Goal: Information Seeking & Learning: Find specific fact

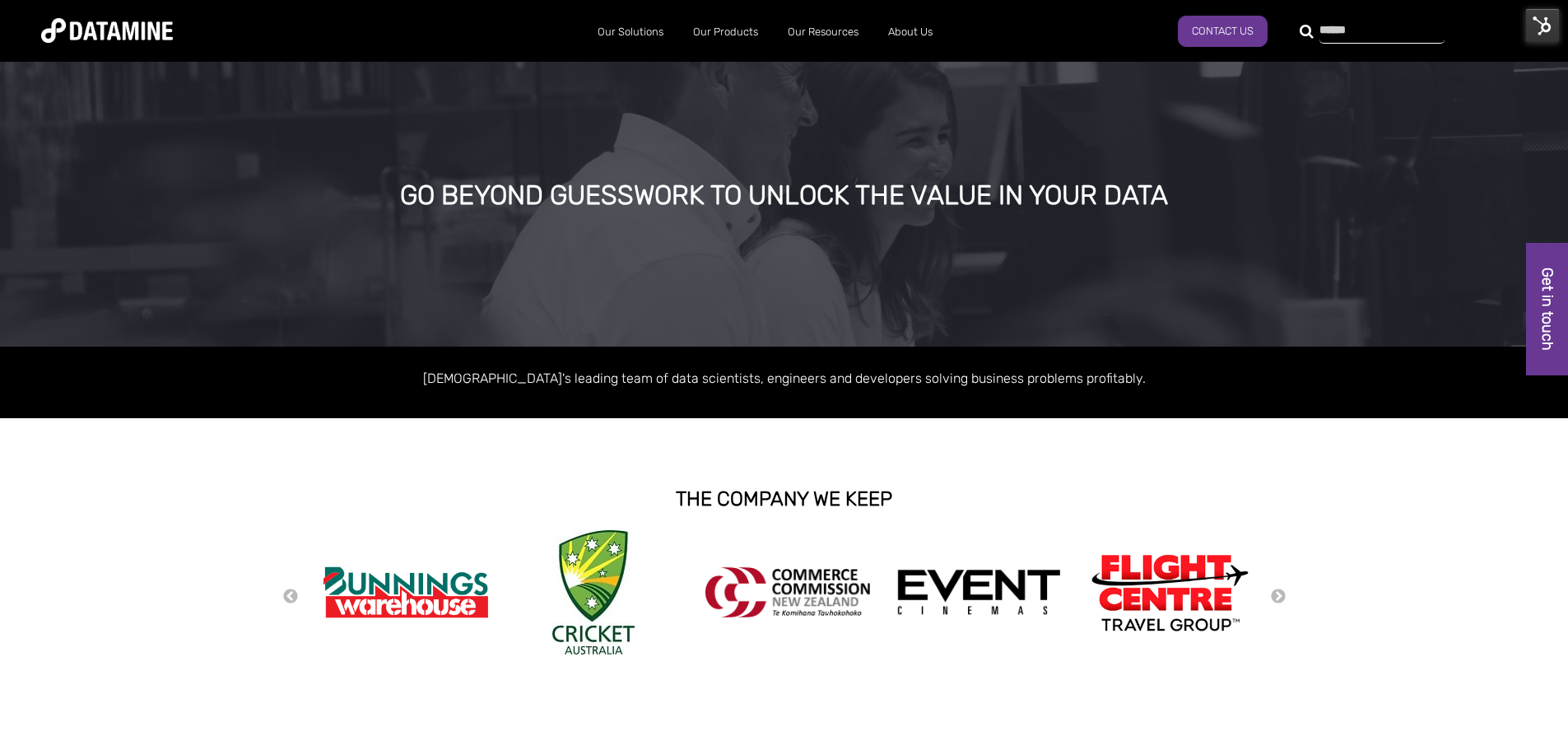
click at [1310, 38] on div at bounding box center [1372, 30] width 125 height 26
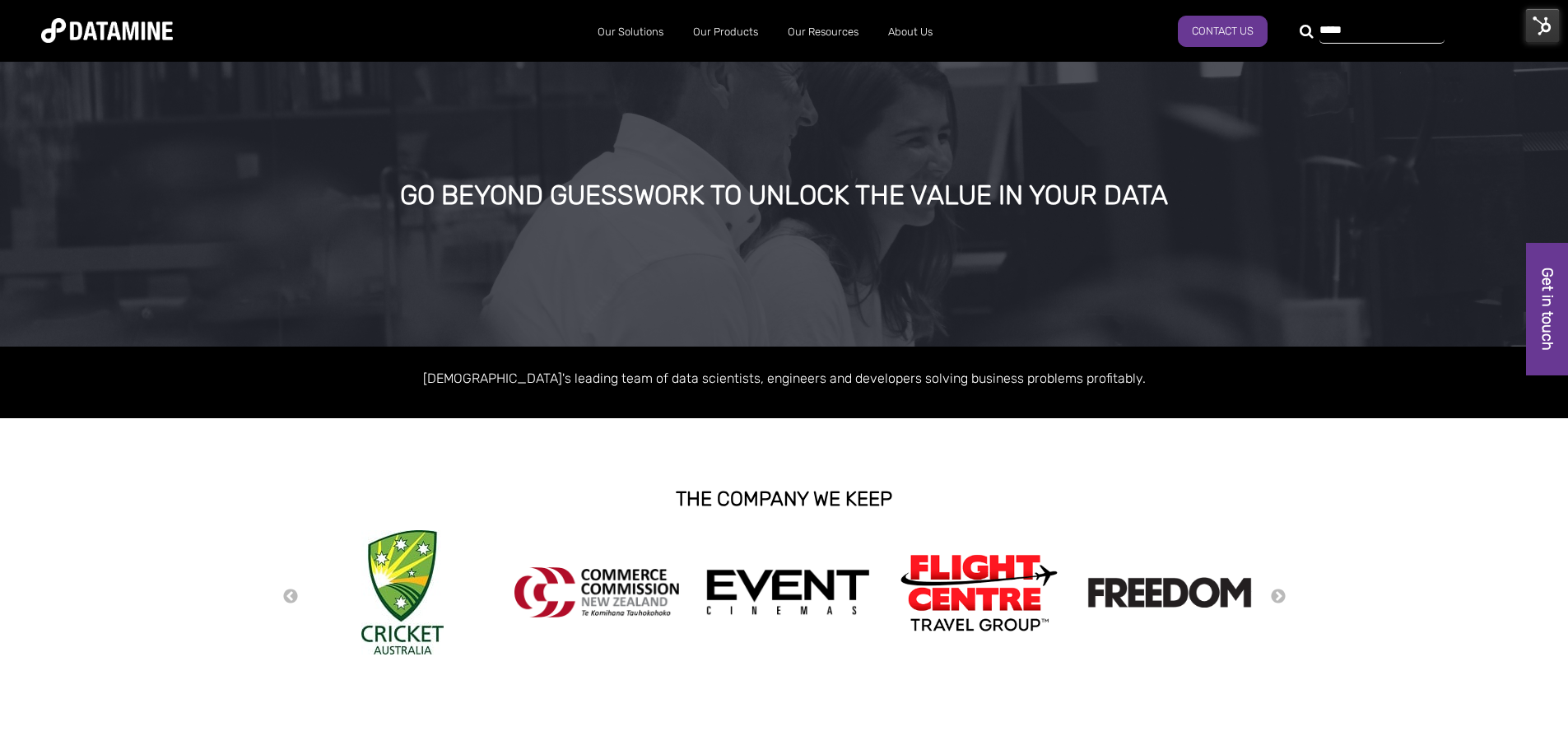
type input "*****"
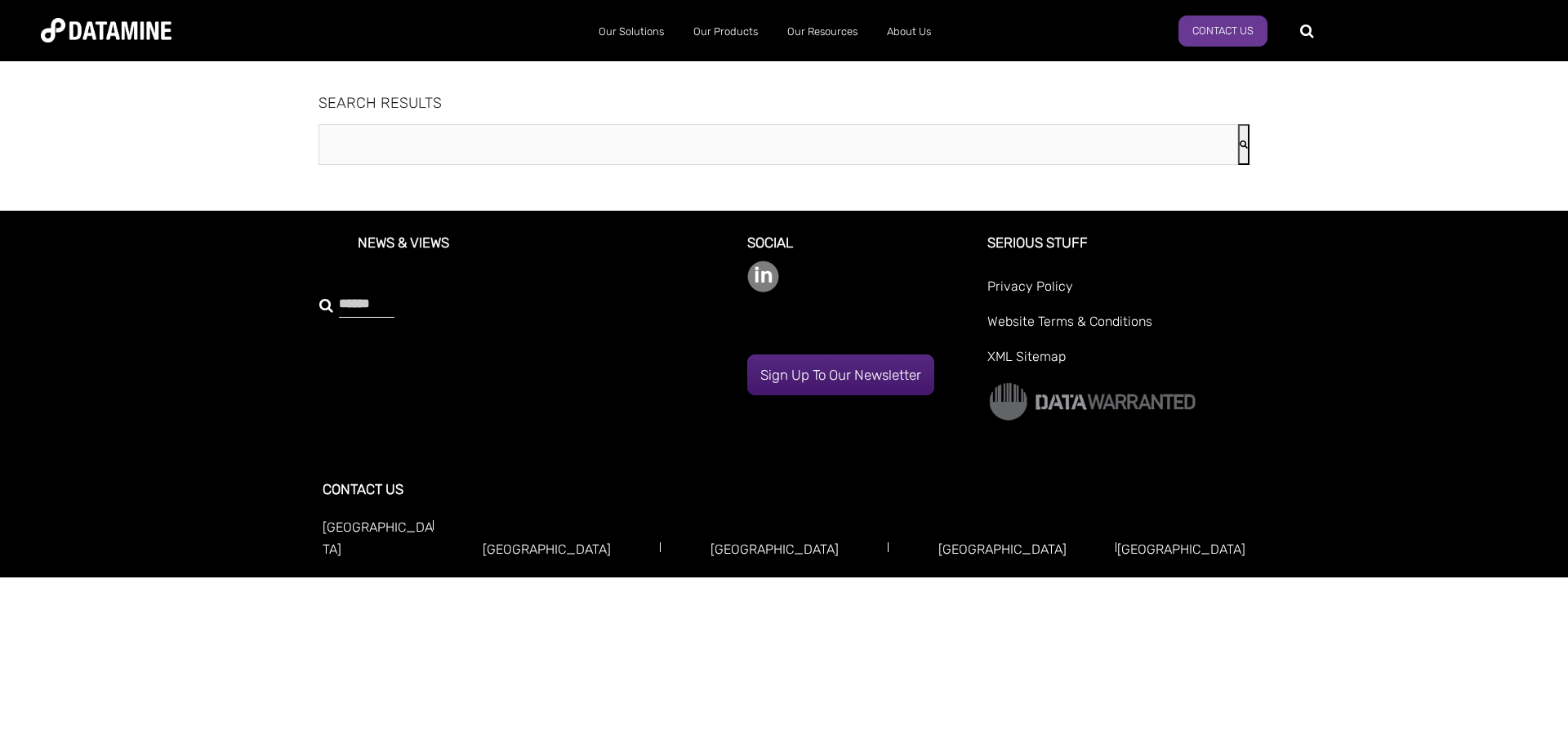
type input "*****"
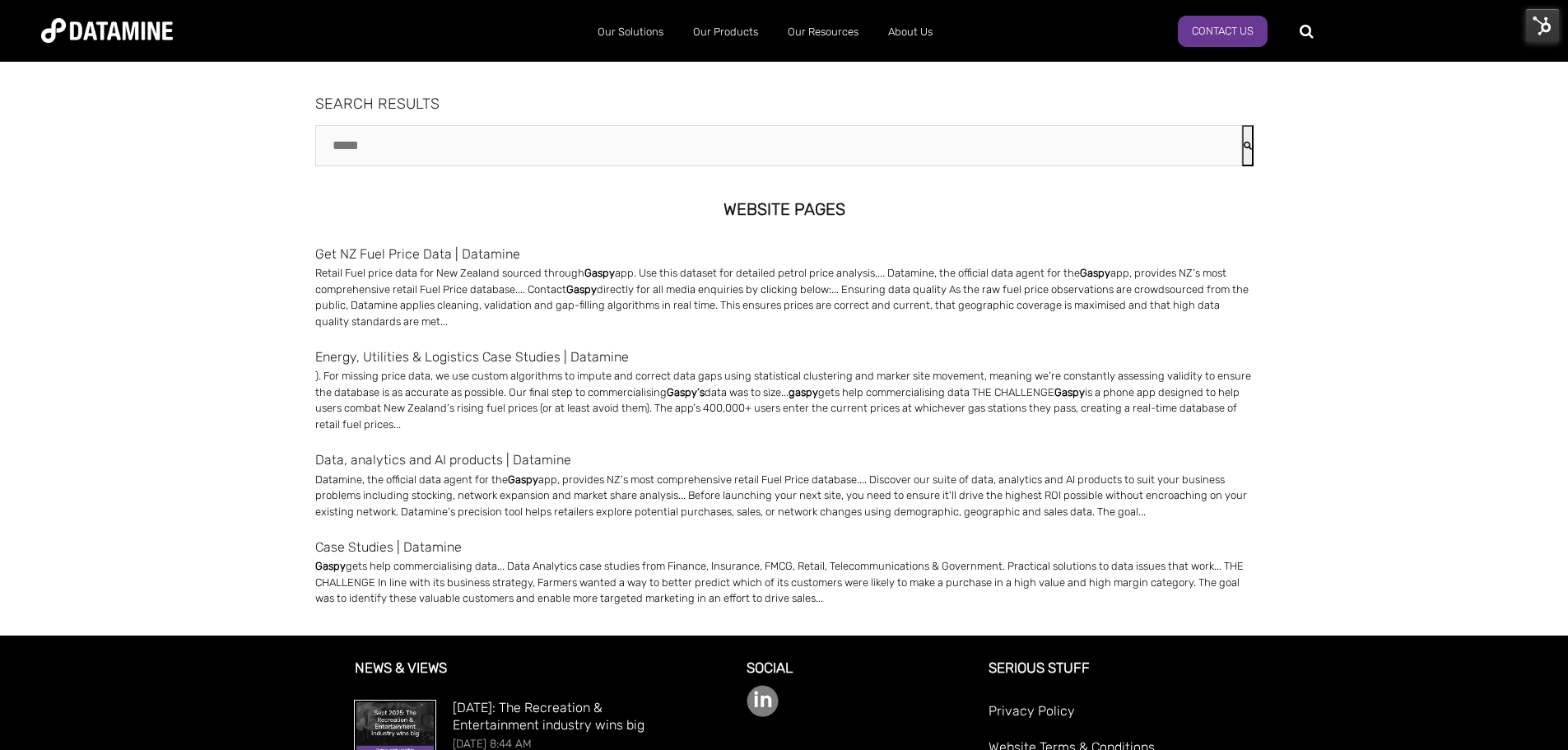
click at [428, 252] on link "Get NZ Fuel Price Data | Datamine" at bounding box center [784, 254] width 938 height 22
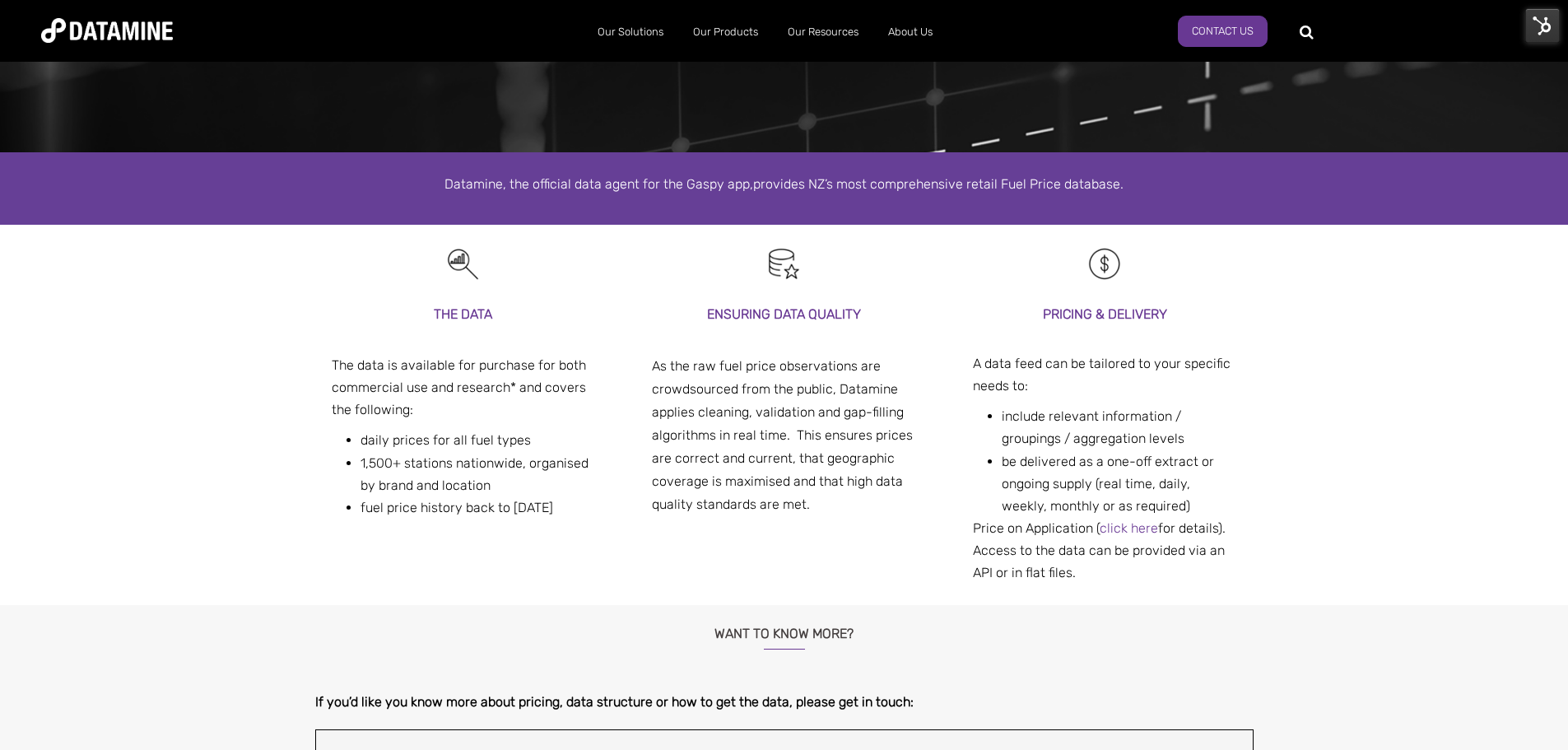
scroll to position [411, 0]
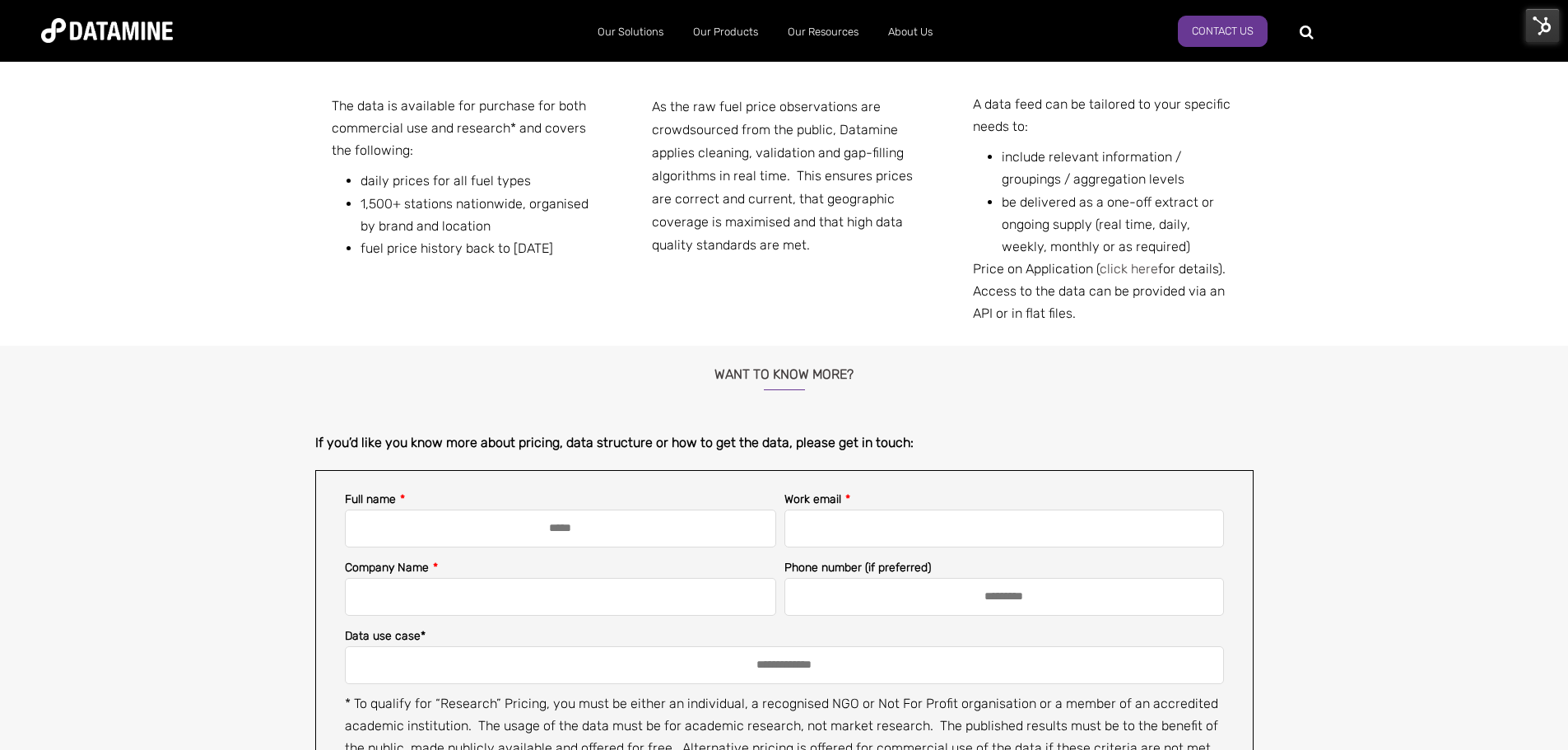
click at [1123, 267] on link "click here" at bounding box center [1129, 269] width 58 height 15
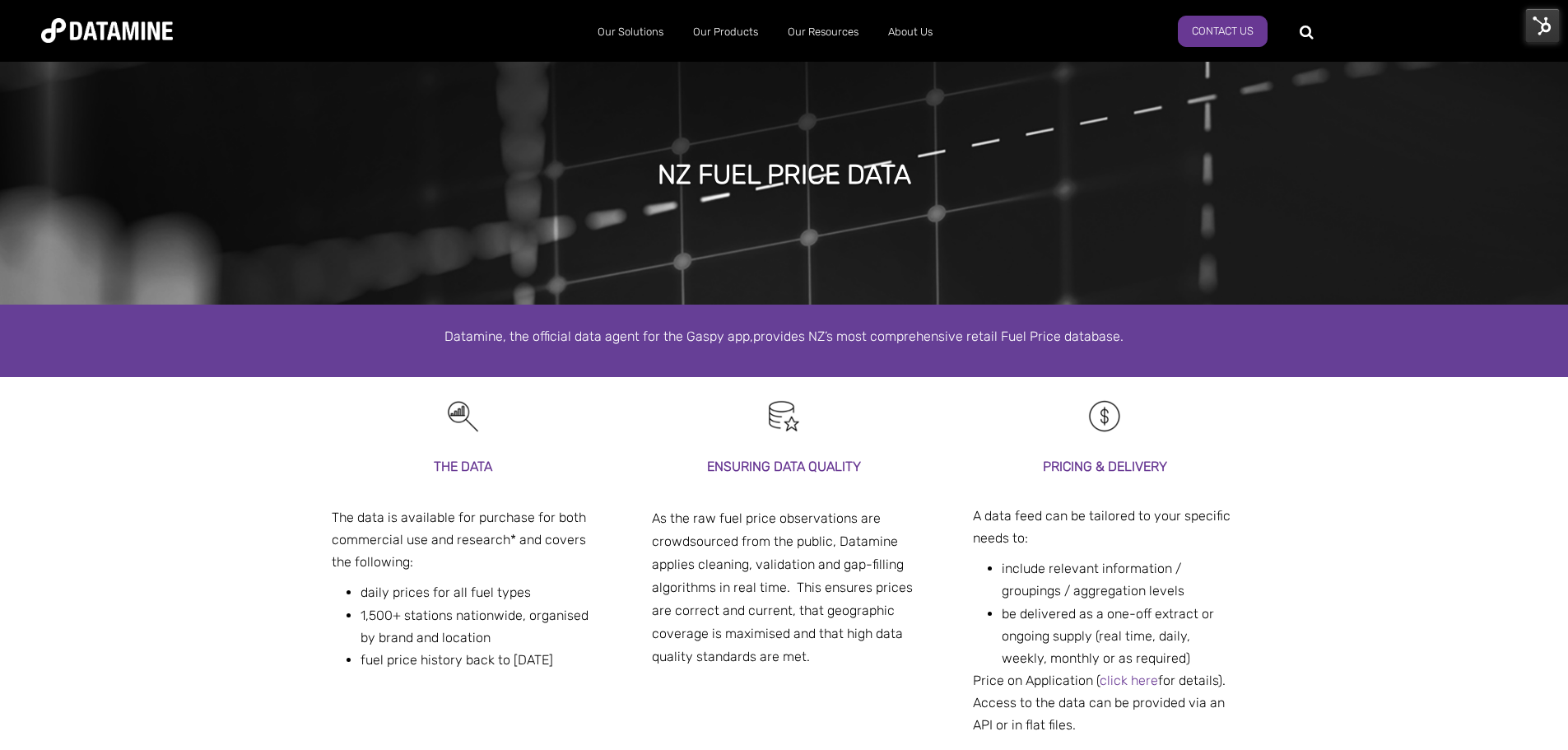
scroll to position [329, 0]
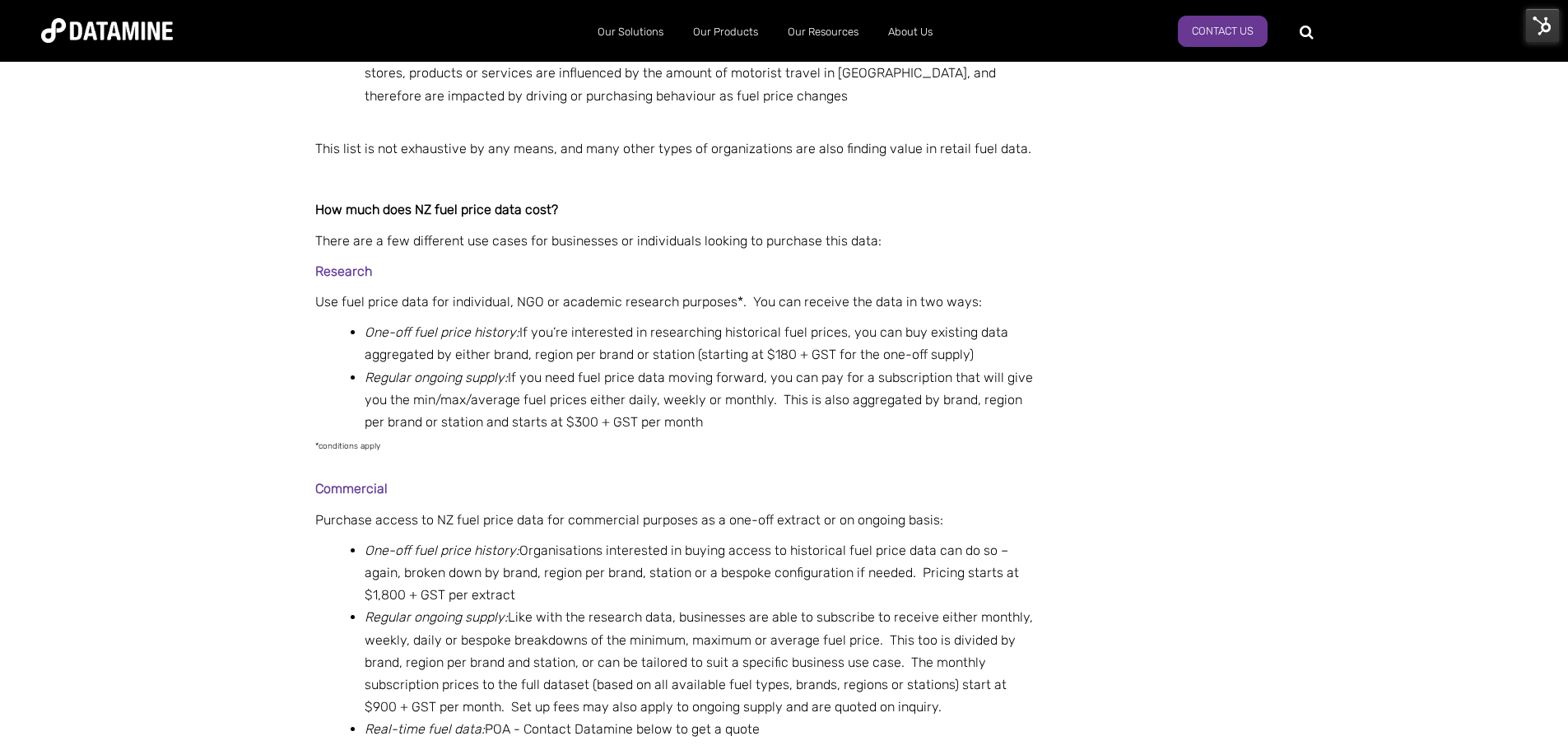
scroll to position [1565, 0]
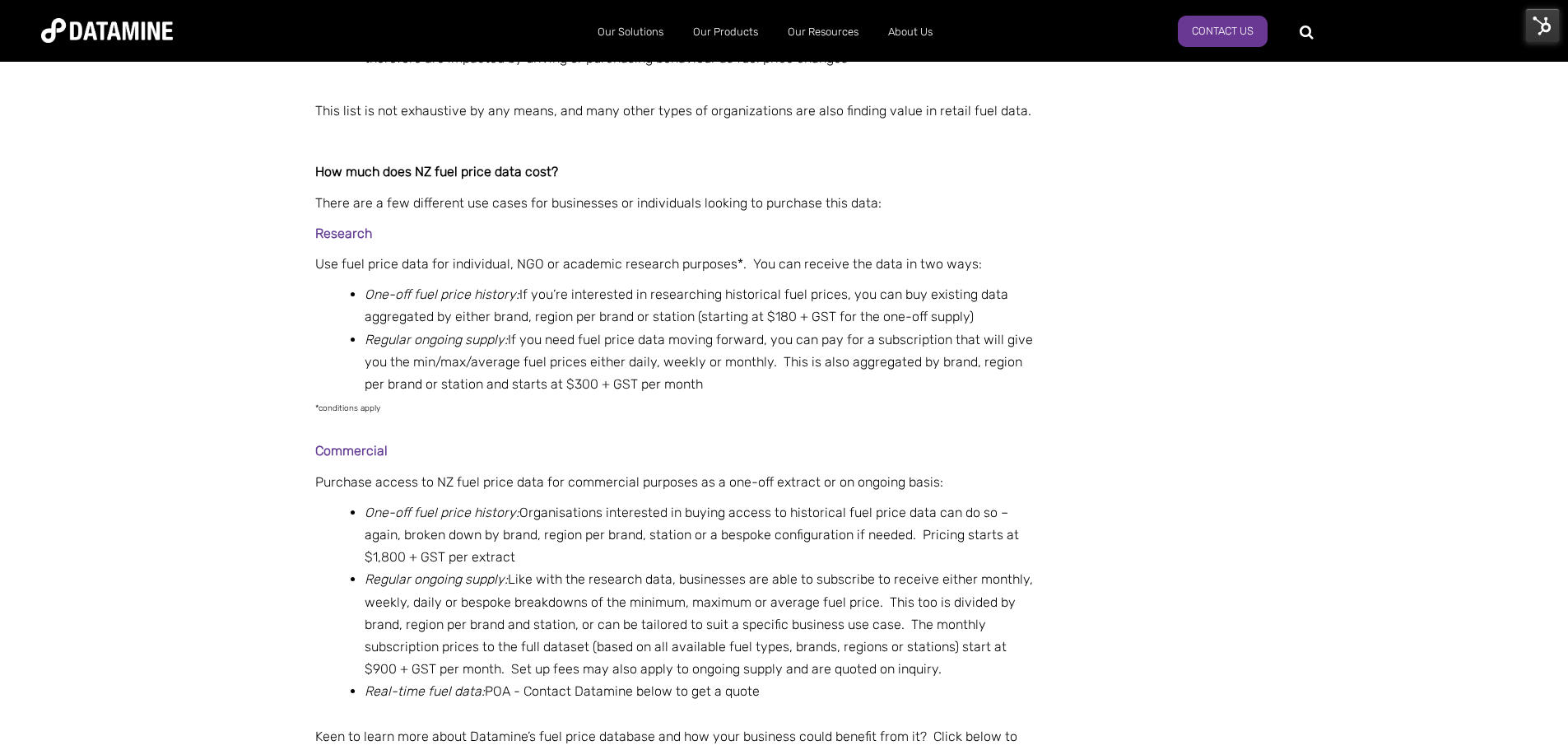
drag, startPoint x: 988, startPoint y: 459, endPoint x: 735, endPoint y: 462, distance: 253.0
click at [735, 501] on li "One-off fuel price history: Organisations interested in buying access to histor…" at bounding box center [698, 535] width 668 height 68
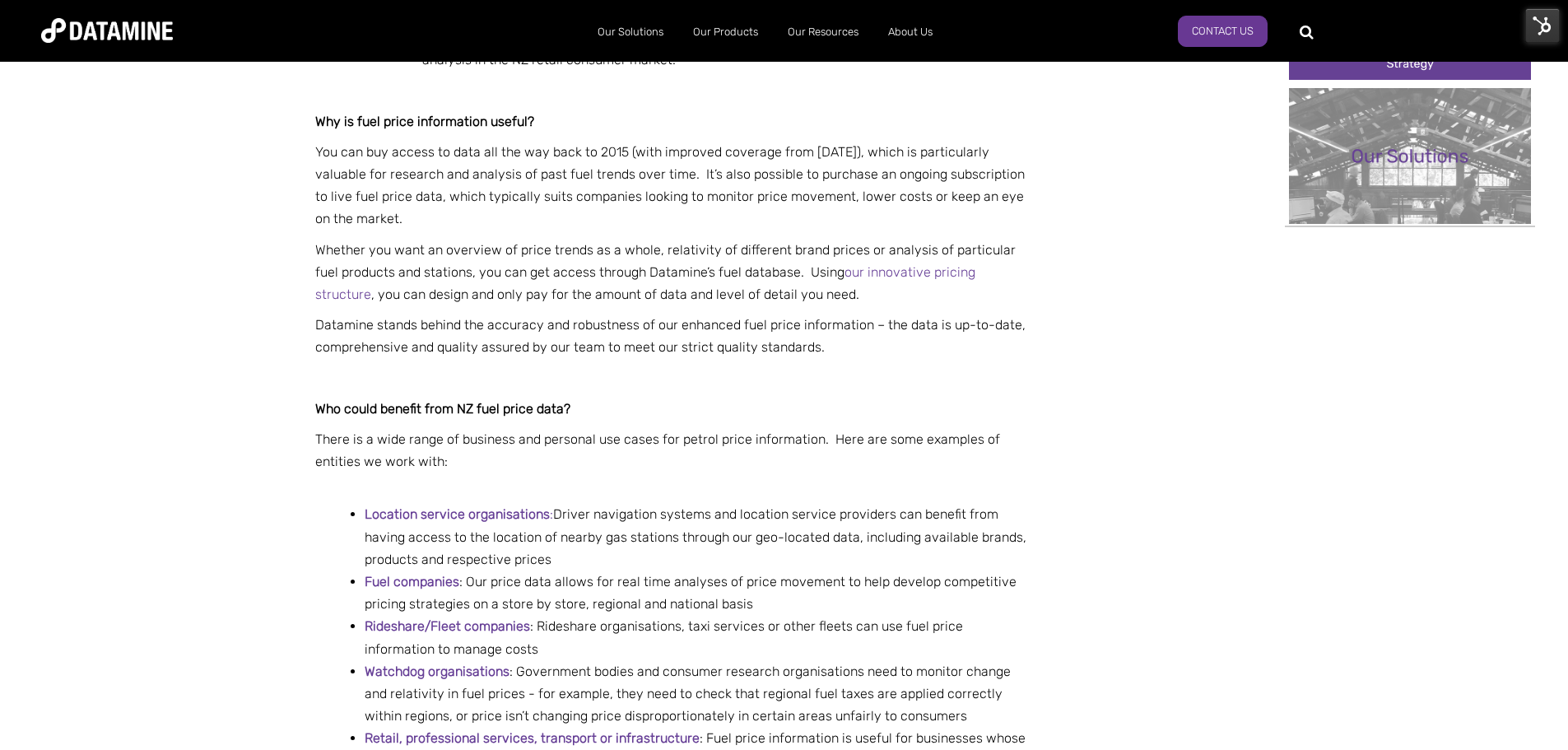
scroll to position [1070, 0]
